Goal: Transaction & Acquisition: Subscribe to service/newsletter

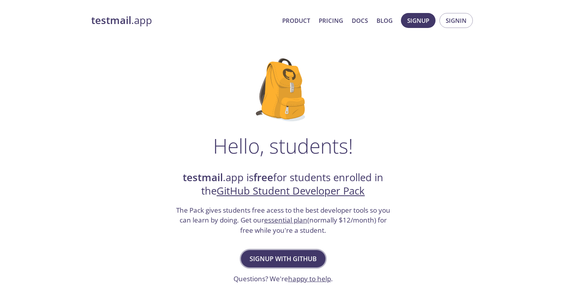
click at [275, 264] on span "Signup with GitHub" at bounding box center [283, 258] width 67 height 11
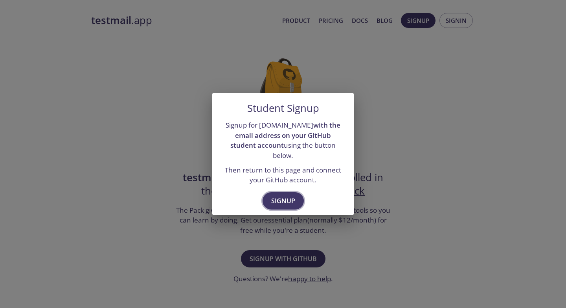
click at [286, 197] on span "Signup" at bounding box center [283, 200] width 24 height 11
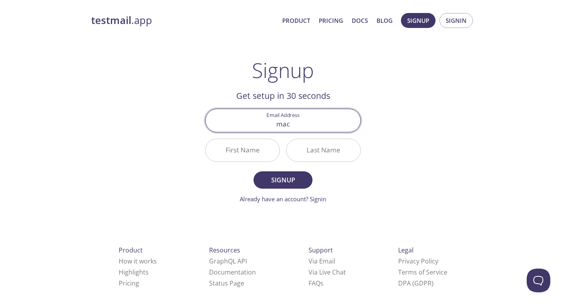
click at [317, 114] on input "mac" at bounding box center [283, 120] width 155 height 22
type input "[EMAIL_ADDRESS][DOMAIN_NAME]"
click at [245, 154] on input "First Name" at bounding box center [243, 150] width 74 height 22
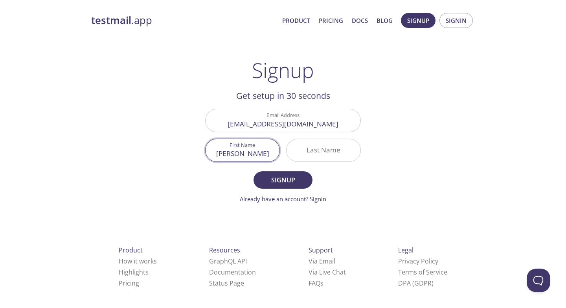
type input "[PERSON_NAME]"
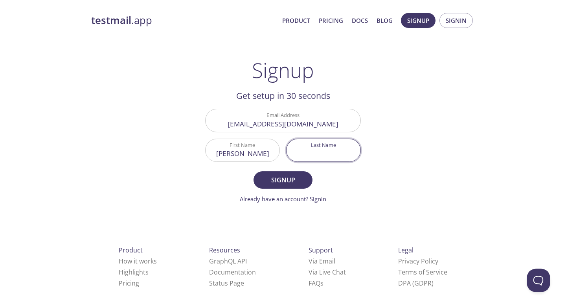
click at [336, 146] on input "Last Name" at bounding box center [324, 150] width 74 height 22
type input "[PERSON_NAME]"
click at [297, 183] on span "Signup" at bounding box center [283, 179] width 42 height 11
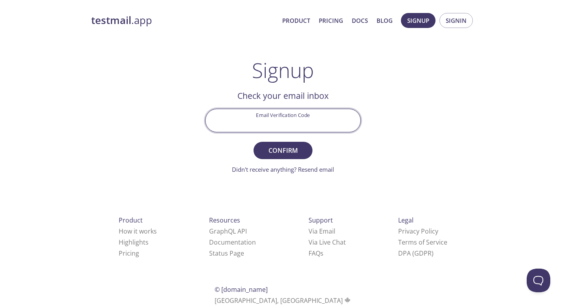
click at [290, 122] on input "Email Verification Code" at bounding box center [283, 120] width 155 height 22
paste input "RMGRHS3"
type input "RMGRHS3"
click at [254, 142] on button "Confirm" at bounding box center [283, 150] width 59 height 17
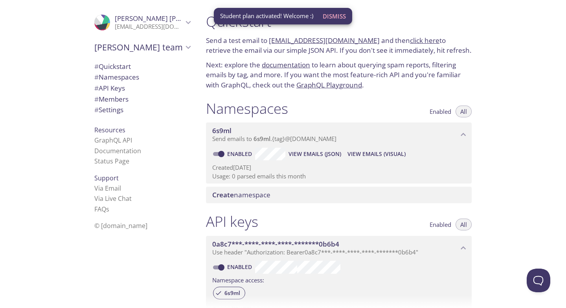
click at [336, 6] on div "Student plan activated! Welcome :) Dismiss" at bounding box center [283, 16] width 138 height 21
click at [337, 9] on button "Dismiss" at bounding box center [334, 16] width 29 height 15
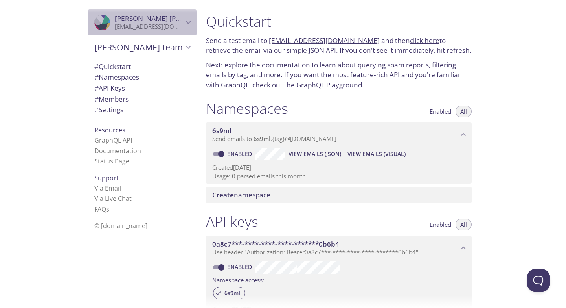
click at [165, 20] on span "Mackenzie Williams" at bounding box center [169, 18] width 108 height 9
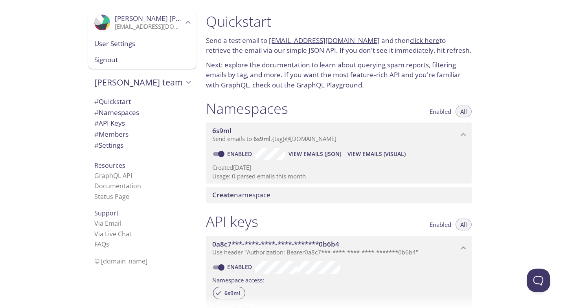
click at [165, 20] on span "Mackenzie Williams" at bounding box center [169, 18] width 108 height 9
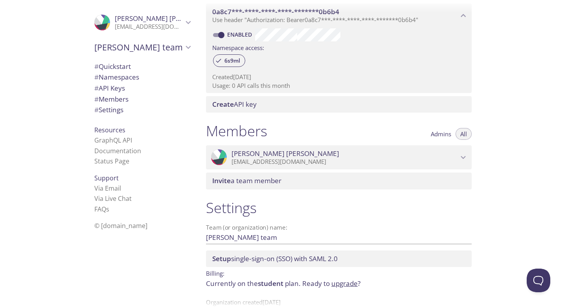
scroll to position [252, 0]
